Goal: Task Accomplishment & Management: Use online tool/utility

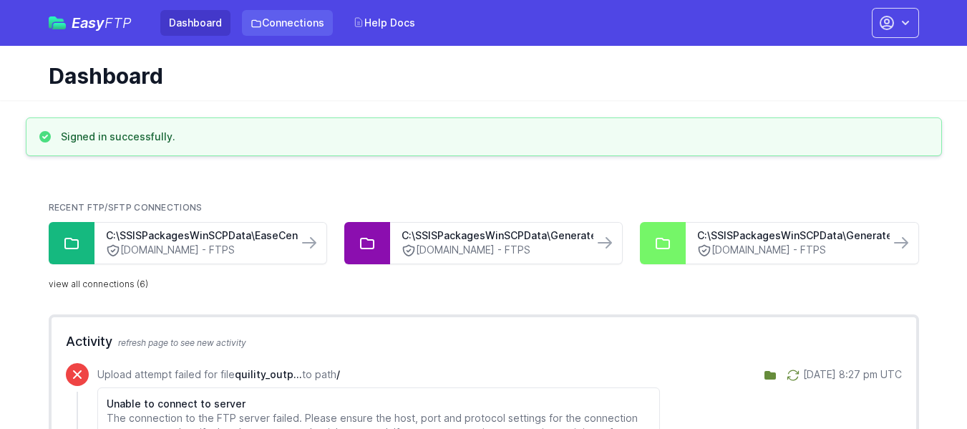
click at [289, 11] on link "Connections" at bounding box center [287, 23] width 91 height 26
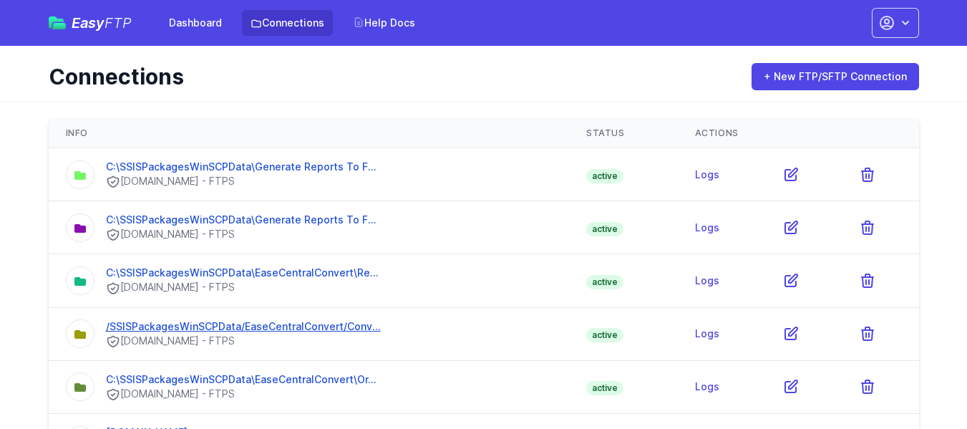
scroll to position [55, 0]
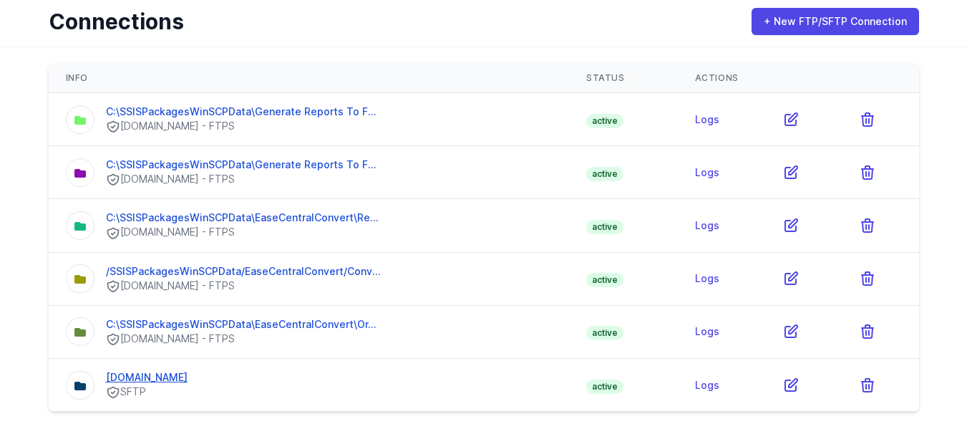
click at [132, 381] on link "[DOMAIN_NAME]" at bounding box center [147, 377] width 82 height 12
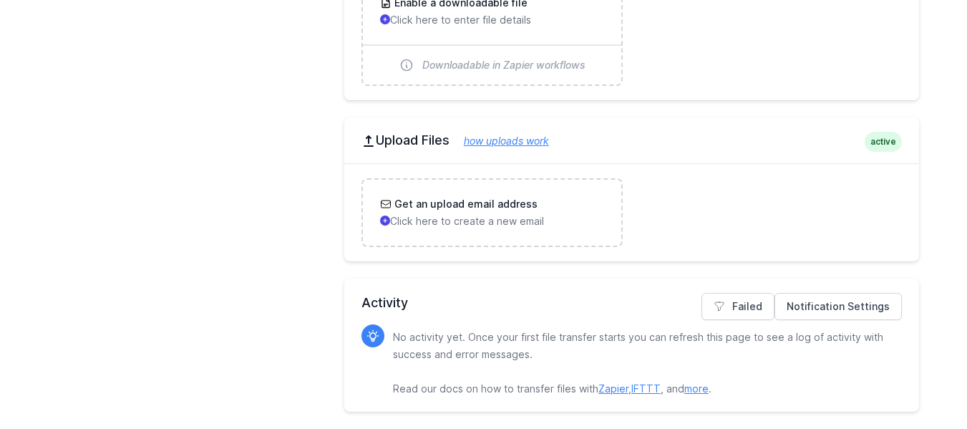
scroll to position [3160, 0]
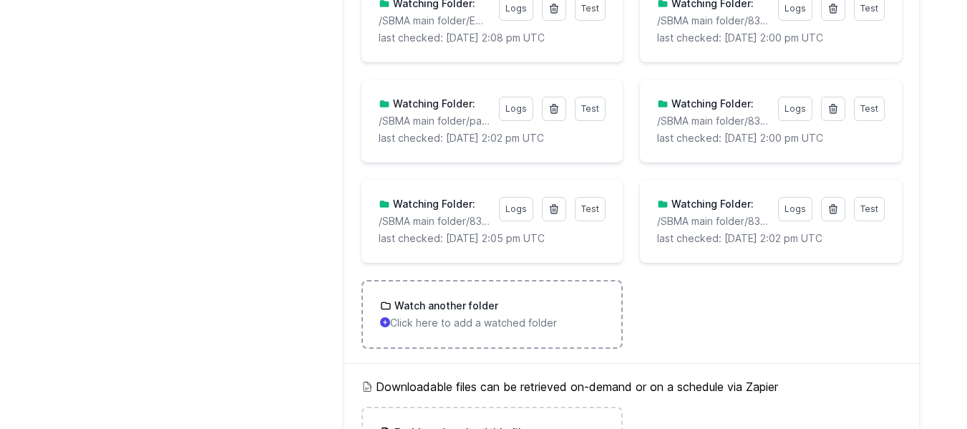
click at [434, 304] on h3 "Watch another folder" at bounding box center [445, 306] width 107 height 14
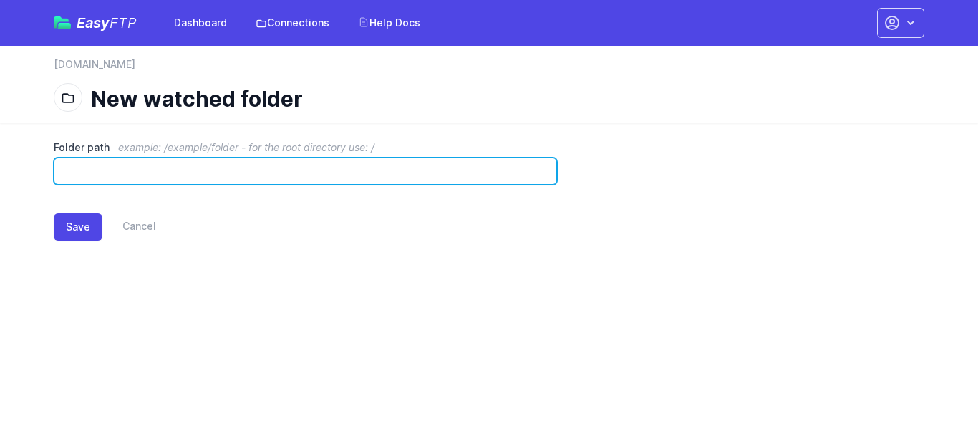
click at [123, 174] on input "Folder path example: /example/folder - for the root directory use: /" at bounding box center [305, 171] width 503 height 27
paste input "**********"
type input "**********"
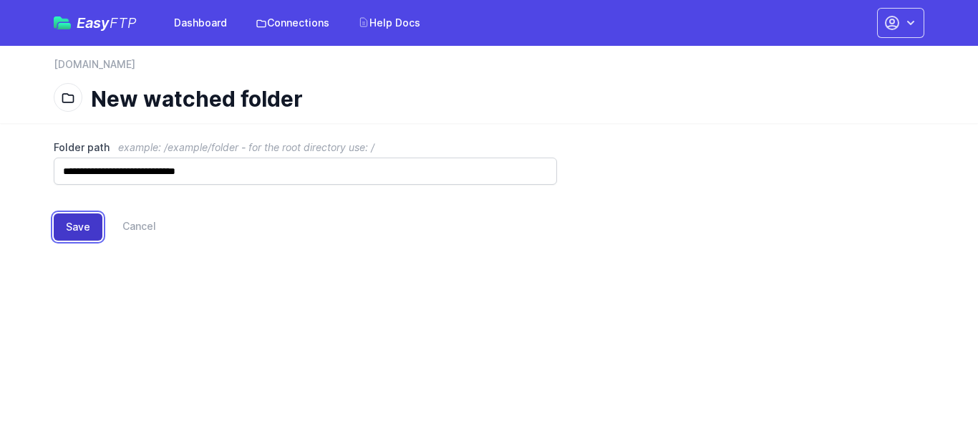
click at [75, 224] on button "Save" at bounding box center [78, 226] width 49 height 27
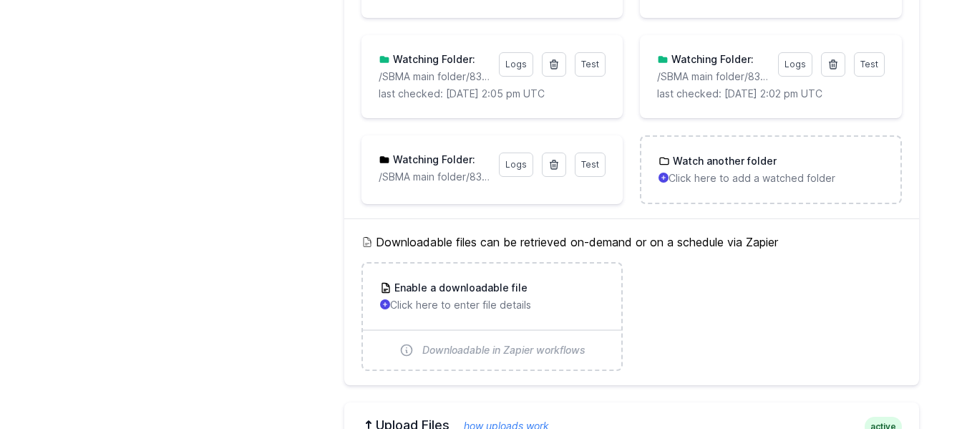
scroll to position [3376, 0]
click at [587, 175] on link "Test" at bounding box center [590, 166] width 31 height 24
